Goal: Transaction & Acquisition: Subscribe to service/newsletter

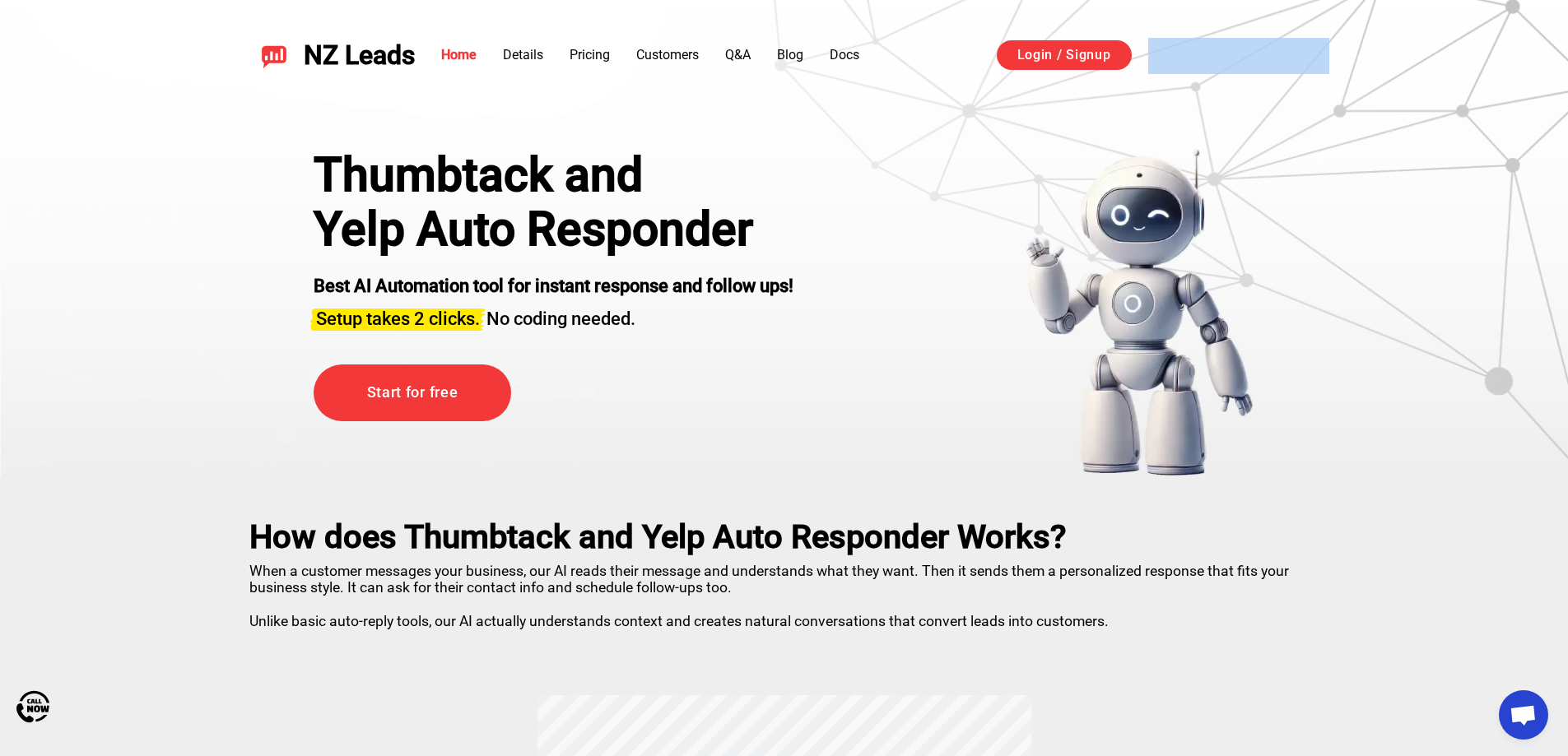
drag, startPoint x: 1567, startPoint y: 44, endPoint x: 1570, endPoint y: 104, distance: 60.1
click at [1563, 94] on header "NZ Leads Home Details Pricing Customers Q&A Blog Docs Login / Signup Sign in wi…" at bounding box center [784, 55] width 1568 height 111
click at [1514, 96] on header "NZ Leads Home Details Pricing Customers Q&A Blog Docs Login / Signup Sign in wi…" at bounding box center [784, 55] width 1568 height 111
drag, startPoint x: 424, startPoint y: 1, endPoint x: 787, endPoint y: 174, distance: 402.1
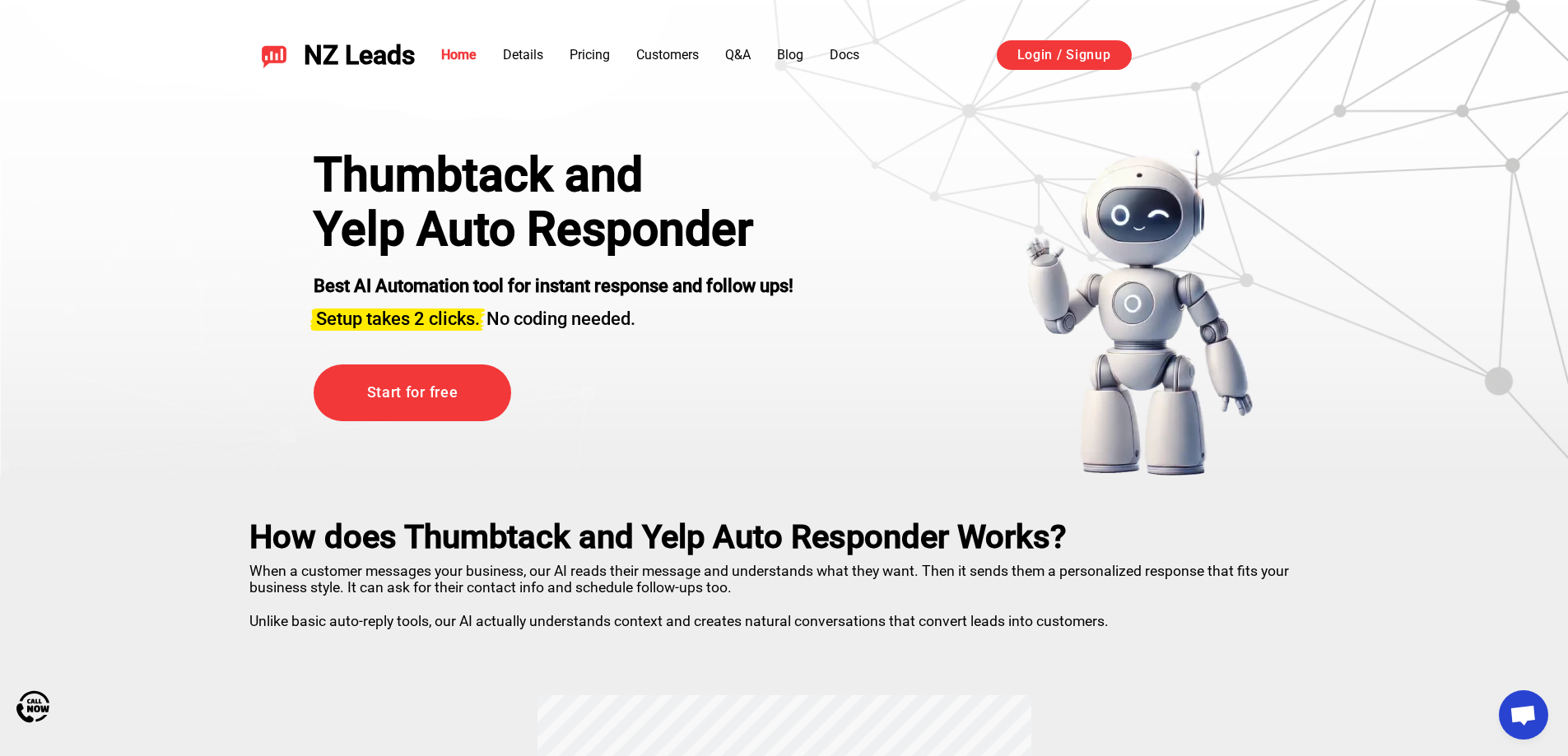
click at [606, 222] on h1 "Yelp Auto Responder" at bounding box center [553, 230] width 480 height 54
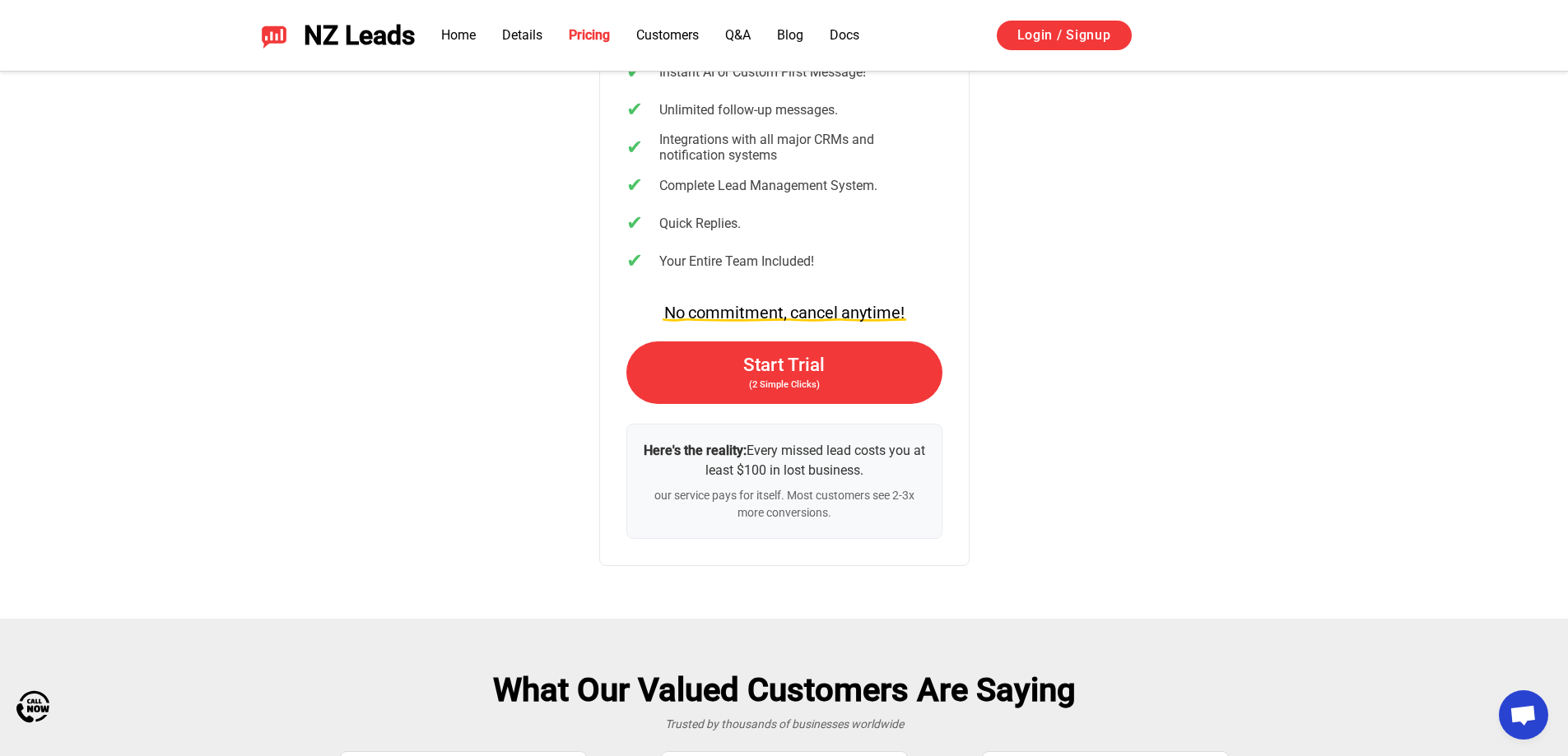
scroll to position [3341, 0]
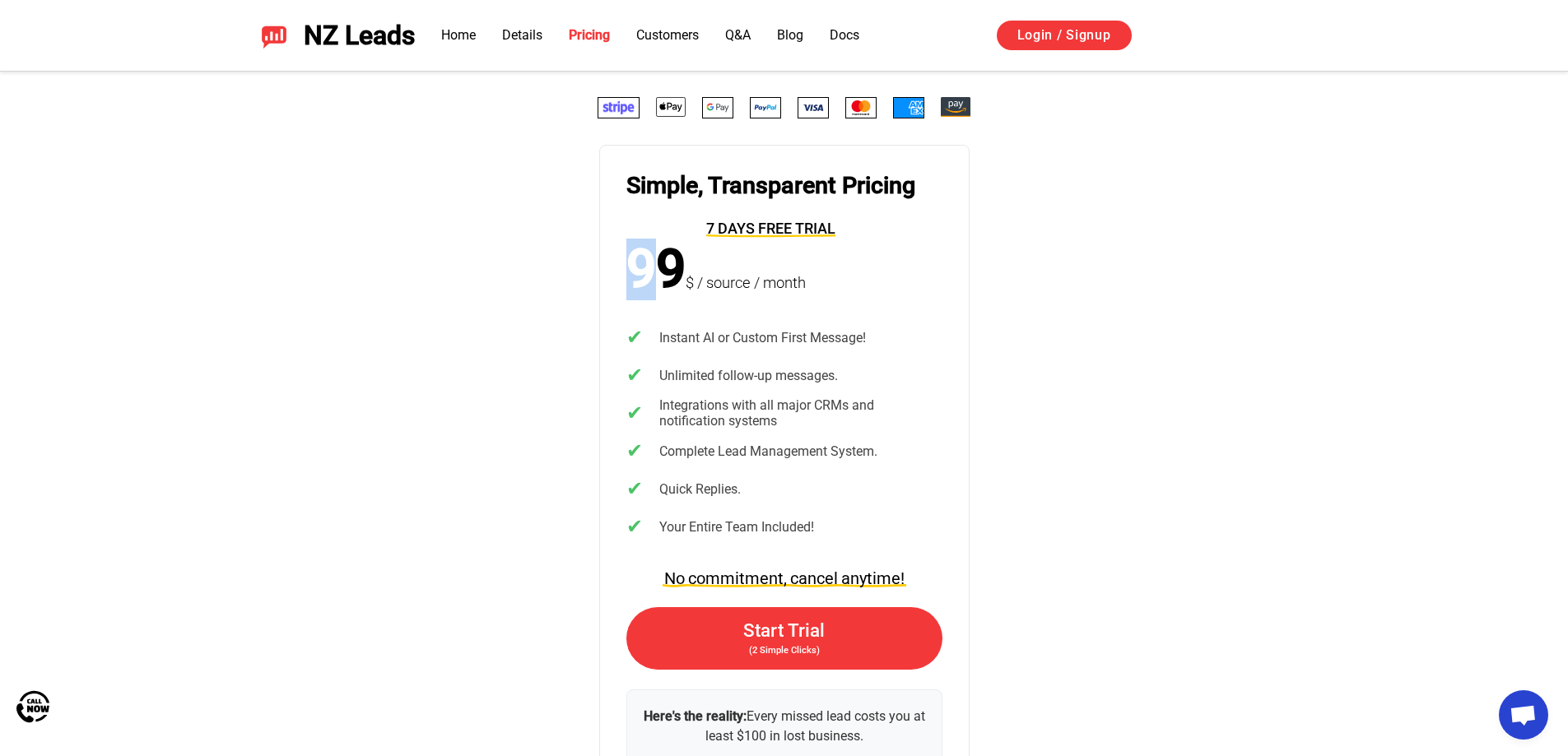
drag, startPoint x: 617, startPoint y: 265, endPoint x: 662, endPoint y: 258, distance: 45.5
click at [662, 258] on article "Simple, Transparent Pricing 7 days free trial 99 $ / source / month ✔ Instant A…" at bounding box center [784, 488] width 371 height 687
drag, startPoint x: 1168, startPoint y: 270, endPoint x: 1195, endPoint y: 267, distance: 27.2
click at [1168, 272] on div "Simple, Transparent Pricing 7 days free trial 99 $ / source / month ✔ Instant A…" at bounding box center [784, 463] width 1152 height 734
drag, startPoint x: 277, startPoint y: 2, endPoint x: 490, endPoint y: 175, distance: 274.4
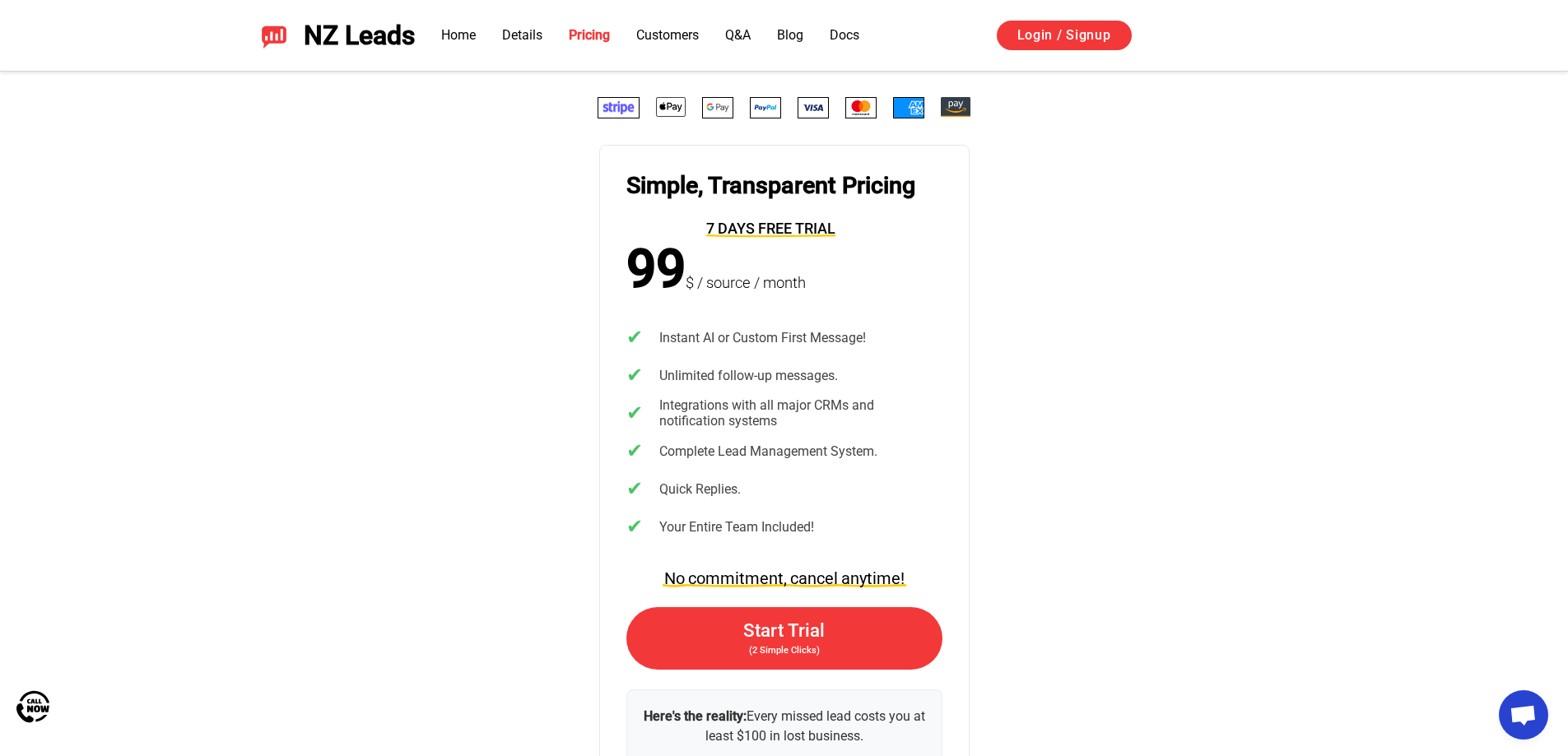
click at [490, 175] on div "Simple, Transparent Pricing 7 days free trial 99 $ / source / month ✔ Instant A…" at bounding box center [784, 463] width 1152 height 734
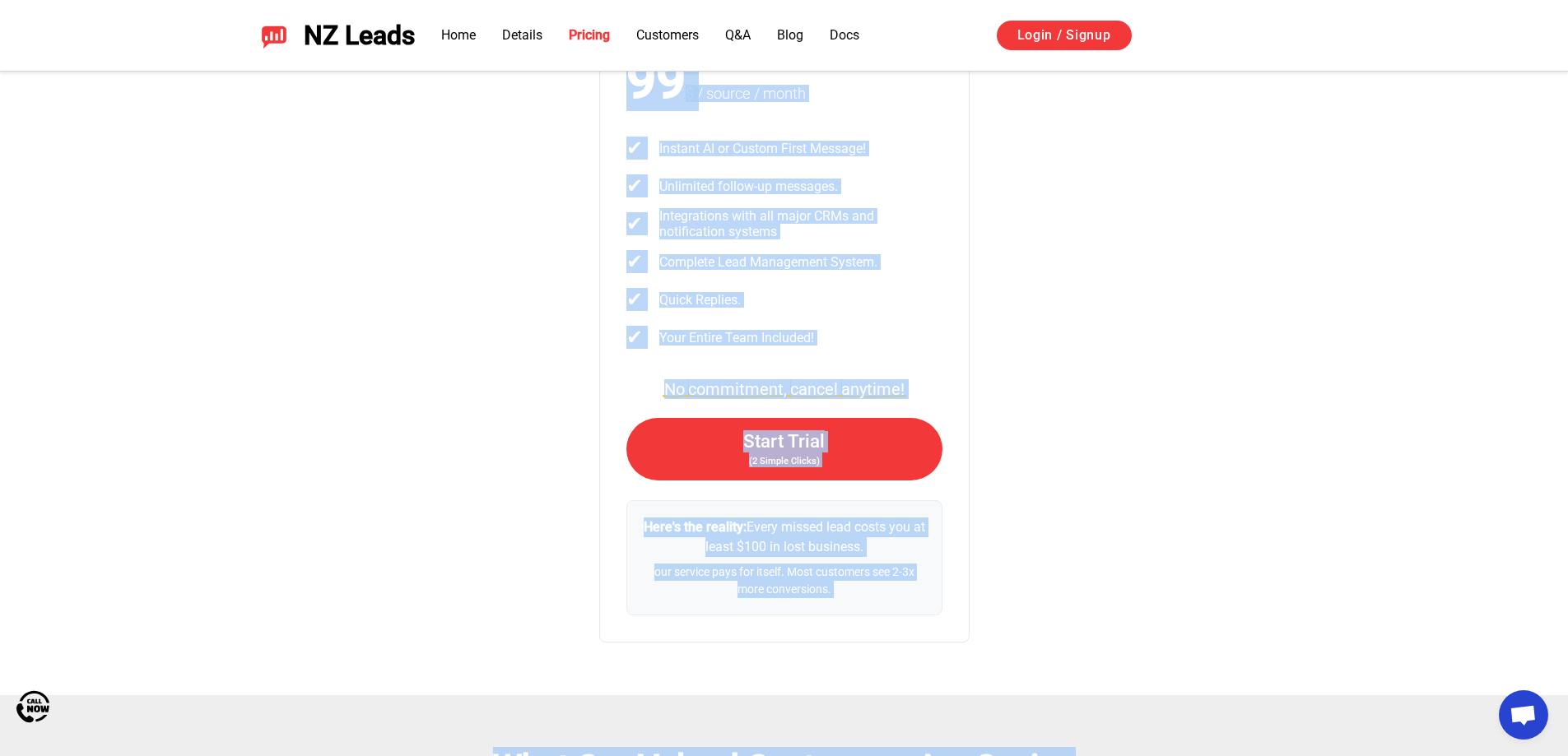
scroll to position [3631, 0]
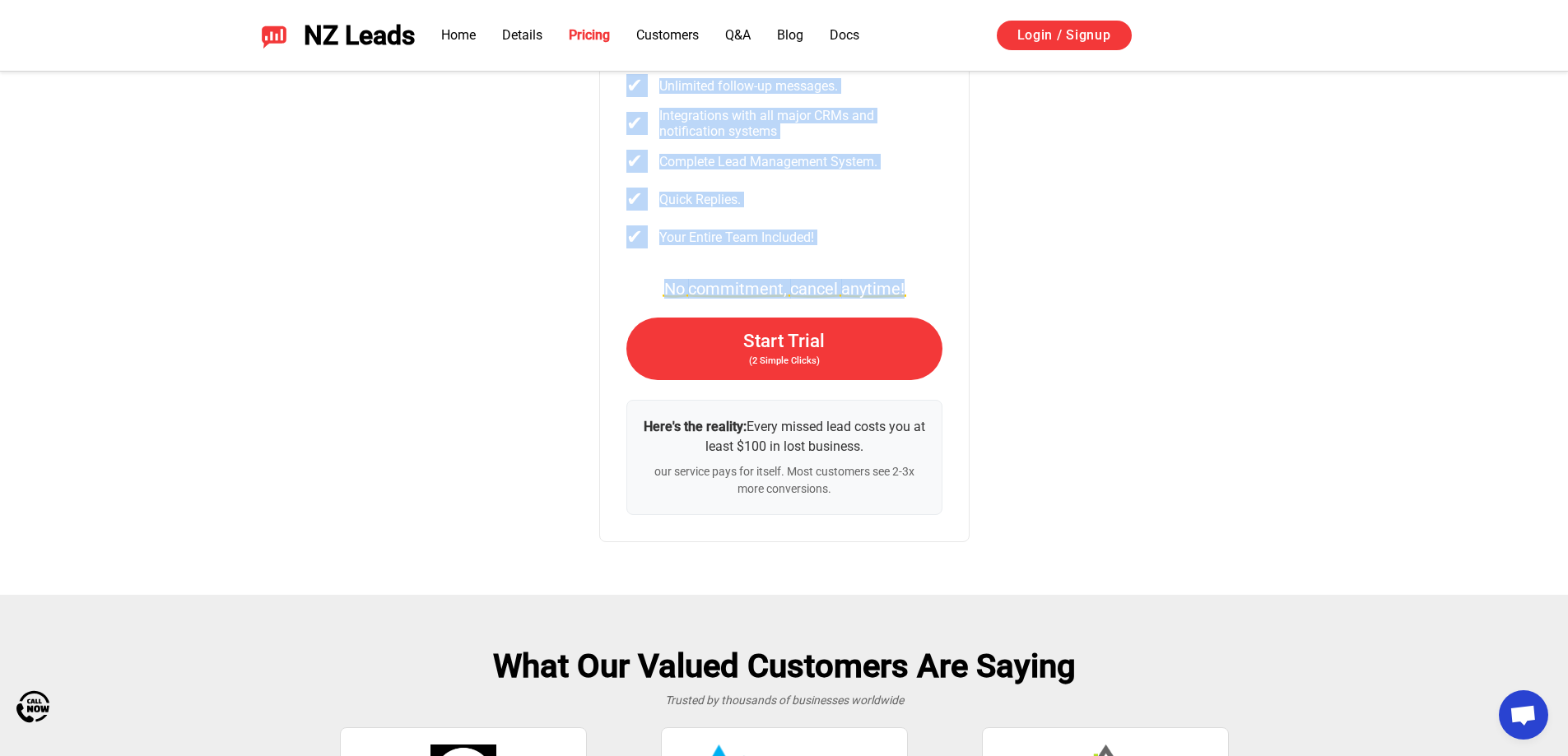
drag, startPoint x: 589, startPoint y: 150, endPoint x: 959, endPoint y: 299, distance: 398.9
click at [959, 299] on div "Simple, Transparent Pricing 7 days free trial 99 $ / source / month ✔ Instant A…" at bounding box center [784, 174] width 1152 height 734
copy article "Simple, Transparent Pricing 7 days free trial 99 $ / source / month ✔ Instant A…"
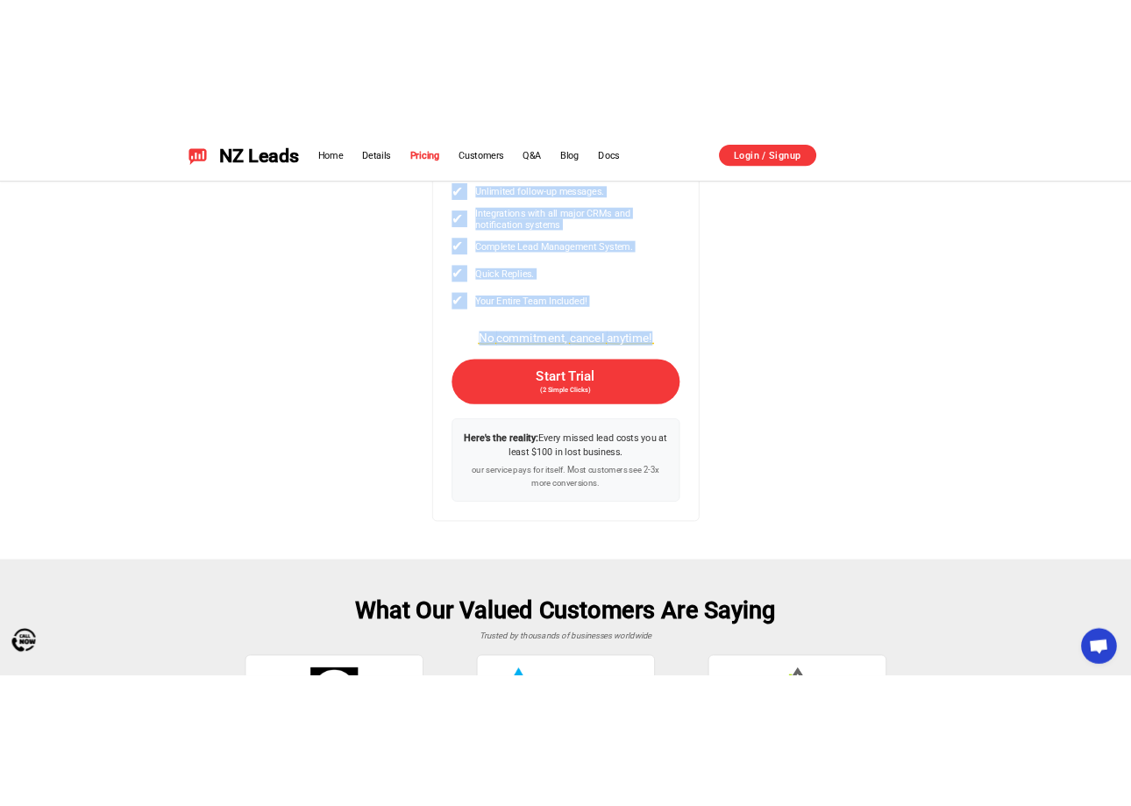
scroll to position [3520, 0]
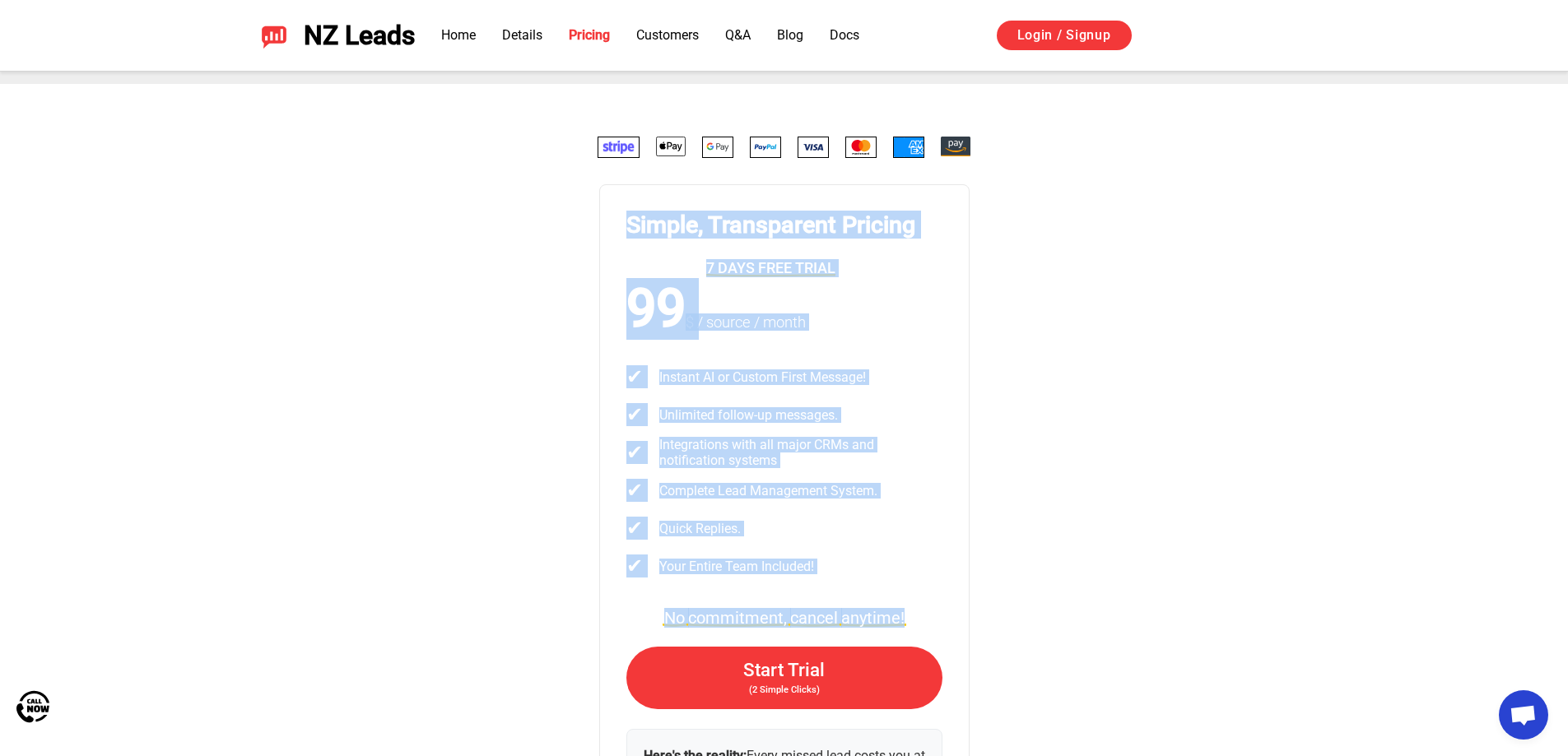
click at [975, 324] on div "Simple, Transparent Pricing 7 days free trial 99 $ / source / month ✔ Instant A…" at bounding box center [784, 504] width 1152 height 734
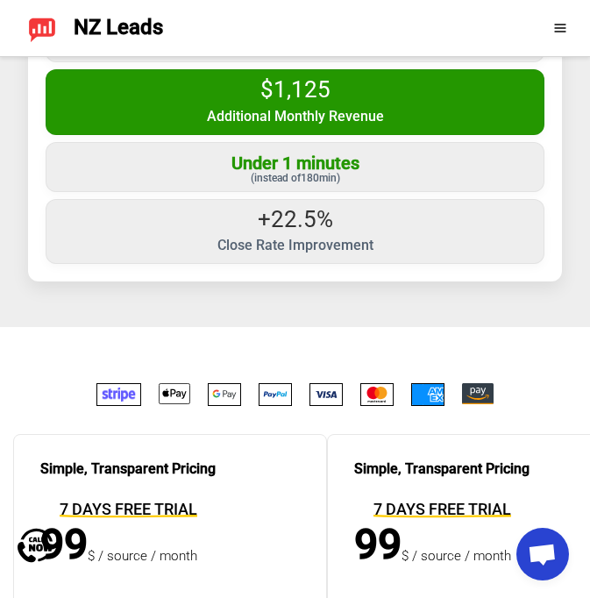
scroll to position [4716, 0]
